Goal: Obtain resource: Download file/media

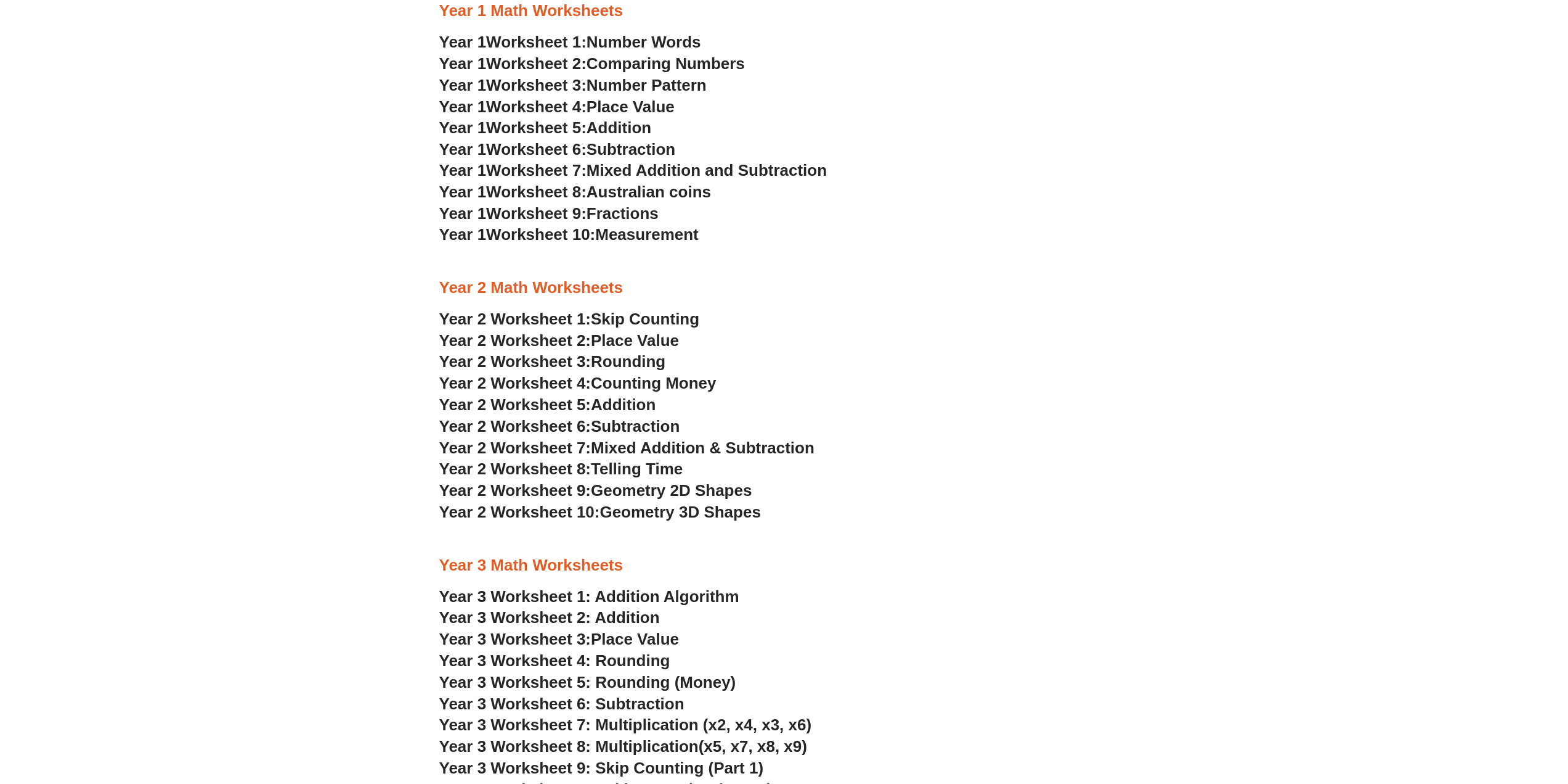
scroll to position [1288, 0]
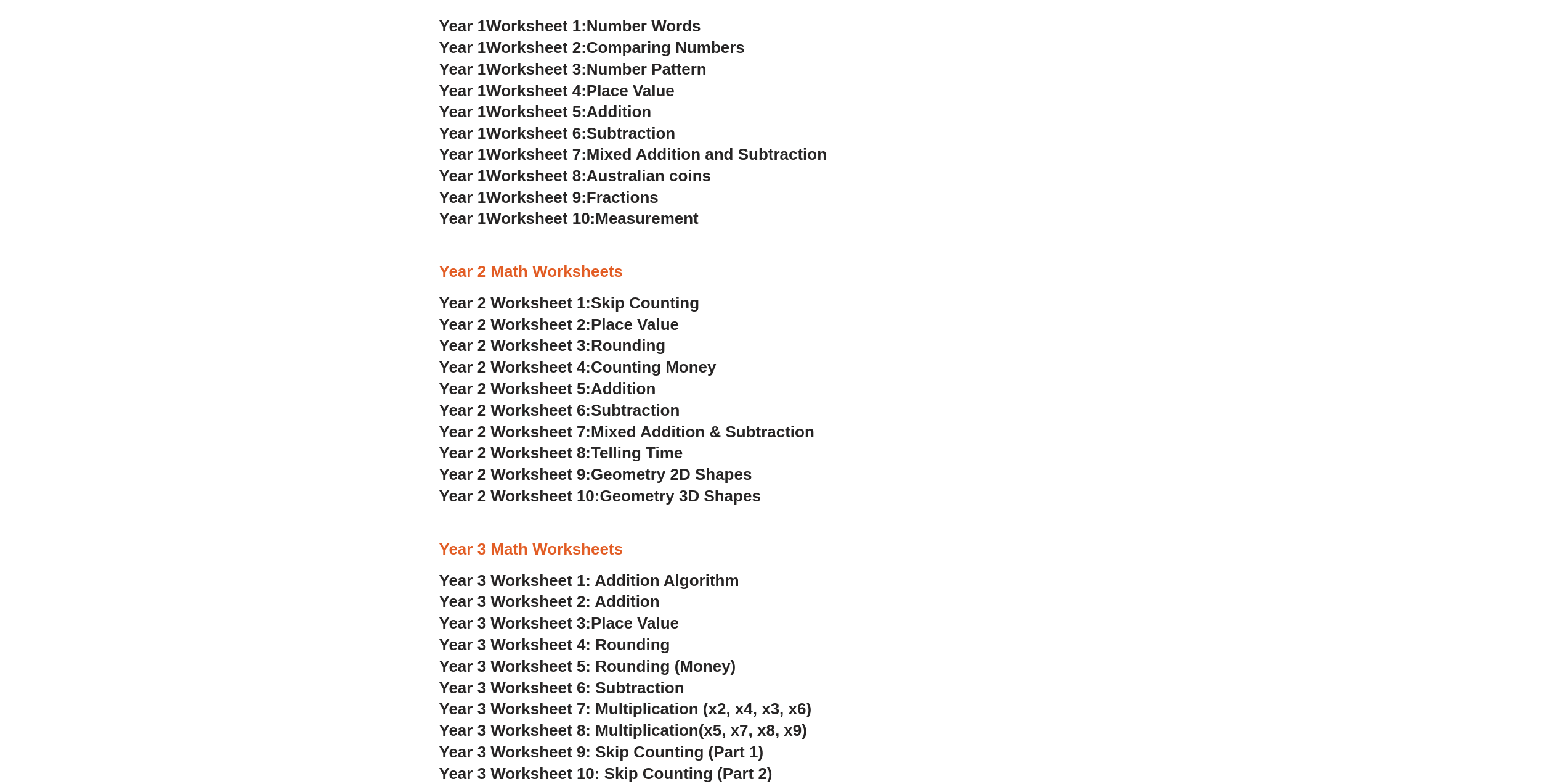
click at [675, 303] on span "Skip Counting" at bounding box center [645, 302] width 109 height 18
click at [560, 325] on span "Year 2 Worksheet 2:" at bounding box center [516, 324] width 152 height 18
click at [565, 342] on span "Year 2 Worksheet 3:" at bounding box center [516, 345] width 152 height 18
click at [563, 367] on span "Year 2 Worksheet 4:" at bounding box center [516, 367] width 152 height 18
click at [608, 394] on span "Addition" at bounding box center [623, 388] width 65 height 18
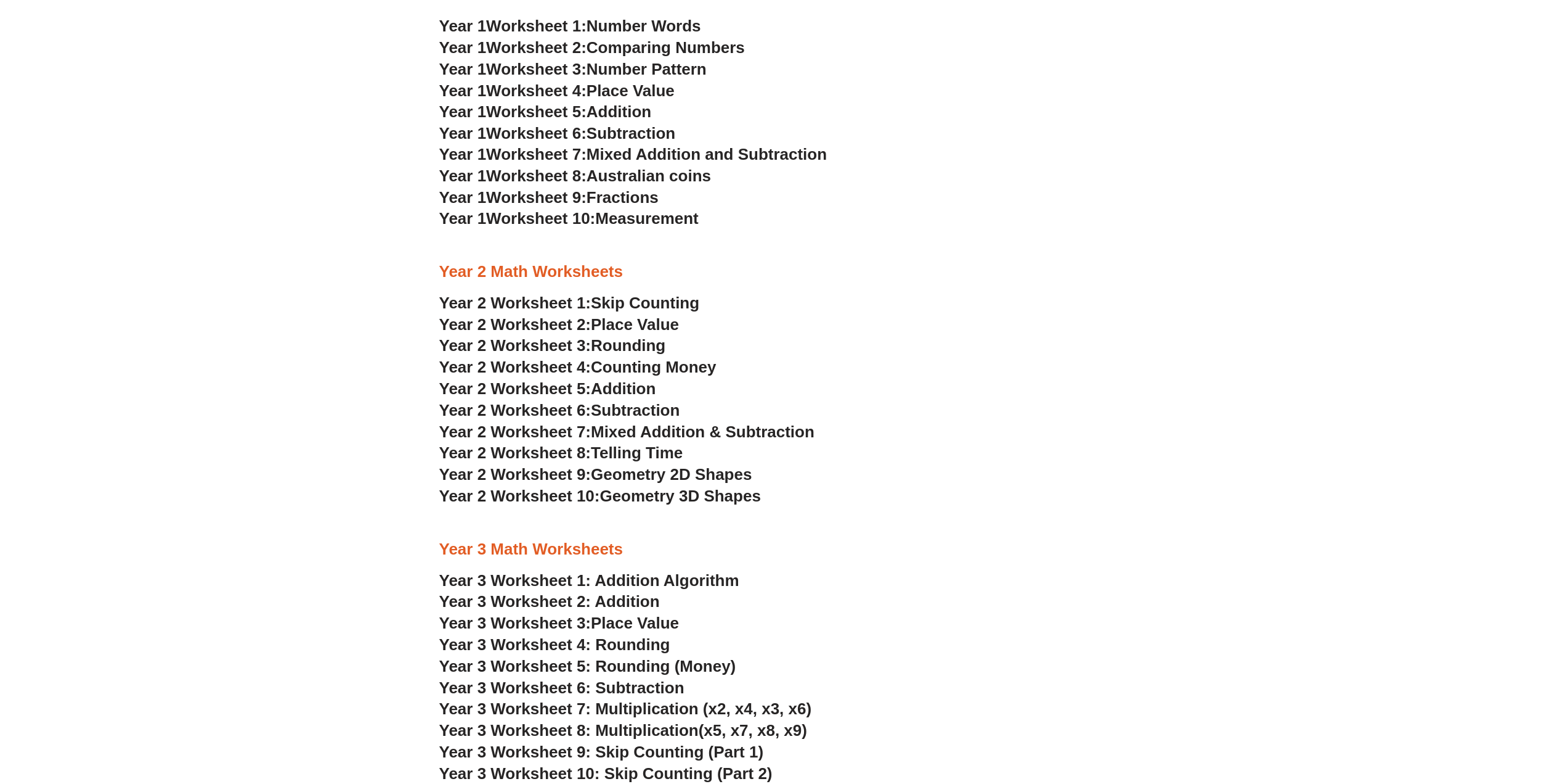
click at [641, 408] on span "Subtraction" at bounding box center [635, 410] width 89 height 18
click at [607, 428] on span "Mixed Addition & Subtraction" at bounding box center [702, 431] width 223 height 18
click at [605, 447] on span "Telling Time" at bounding box center [636, 453] width 91 height 18
click at [544, 475] on span "Year 2 Worksheet 9:" at bounding box center [516, 473] width 152 height 18
click at [616, 497] on span "Geometry 3D Shapes" at bounding box center [680, 495] width 161 height 18
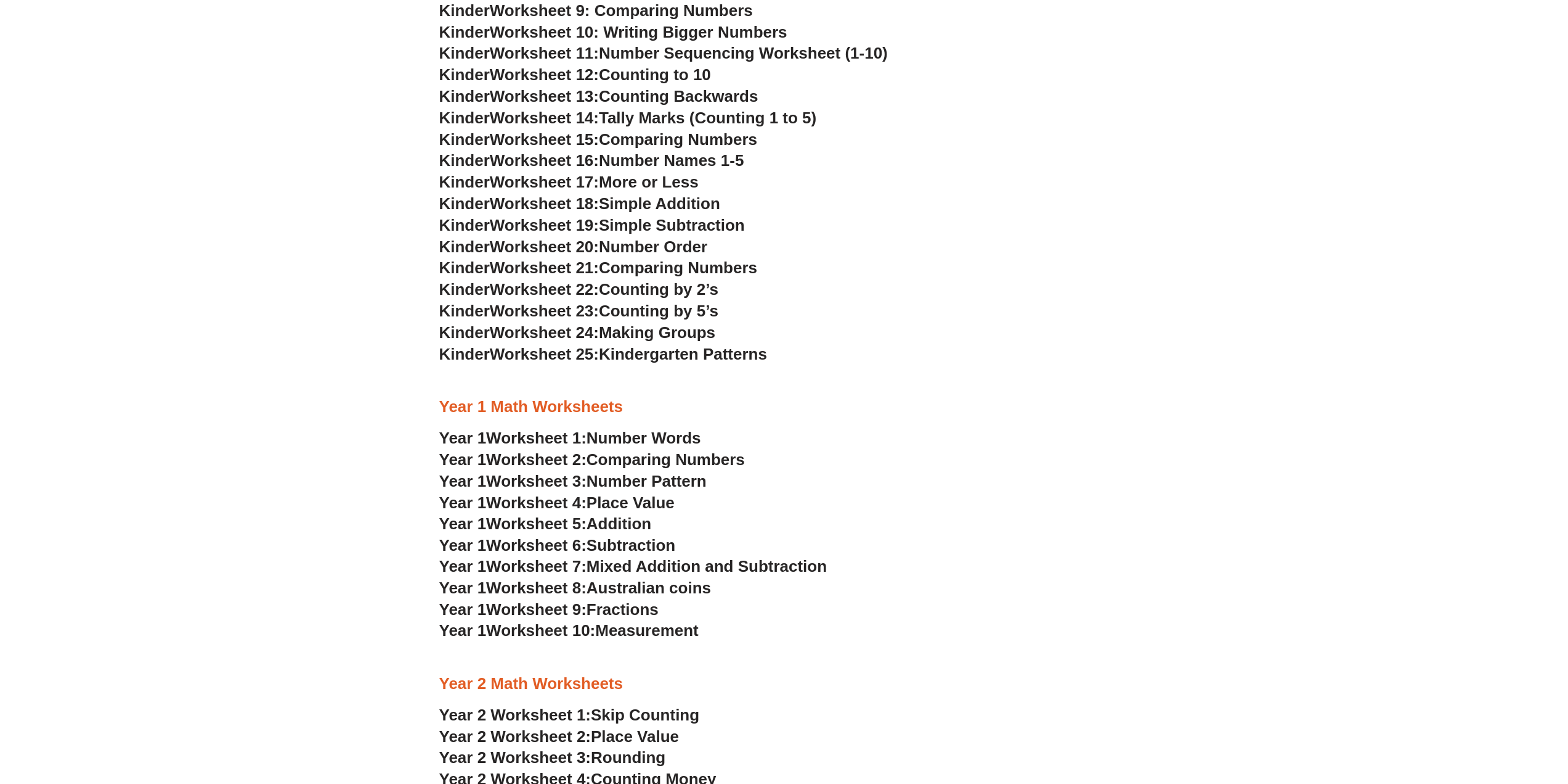
scroll to position [918, 0]
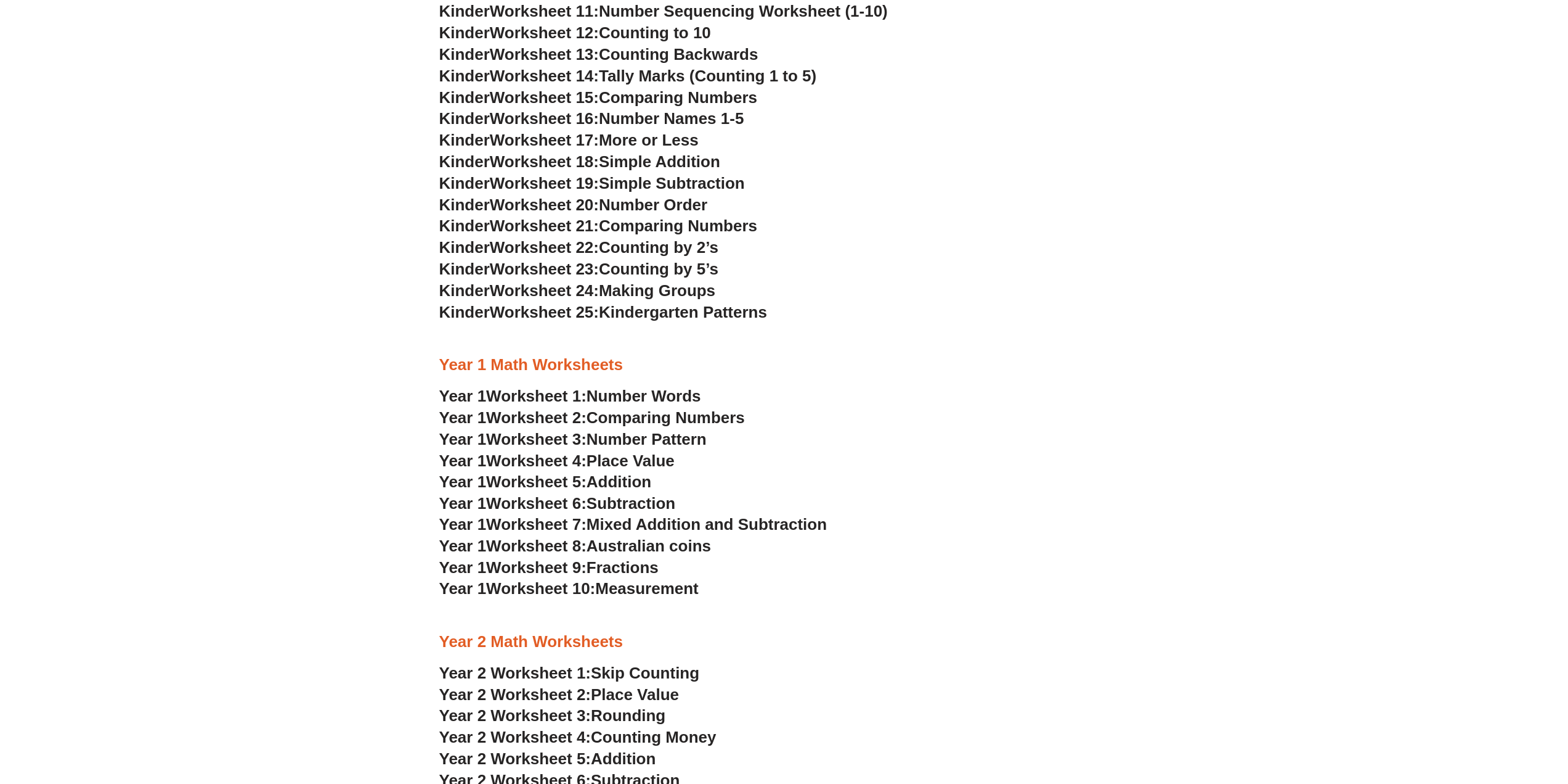
click at [546, 569] on span "Worksheet 9:" at bounding box center [536, 567] width 100 height 18
